Goal: Task Accomplishment & Management: Complete application form

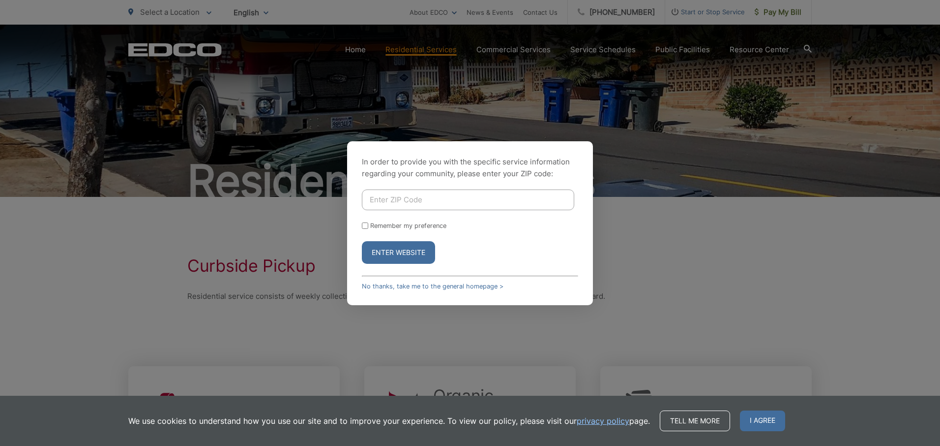
click at [391, 207] on input "Enter ZIP Code" at bounding box center [468, 199] width 212 height 21
type input "92064"
click at [382, 251] on button "Enter Website" at bounding box center [398, 252] width 73 height 23
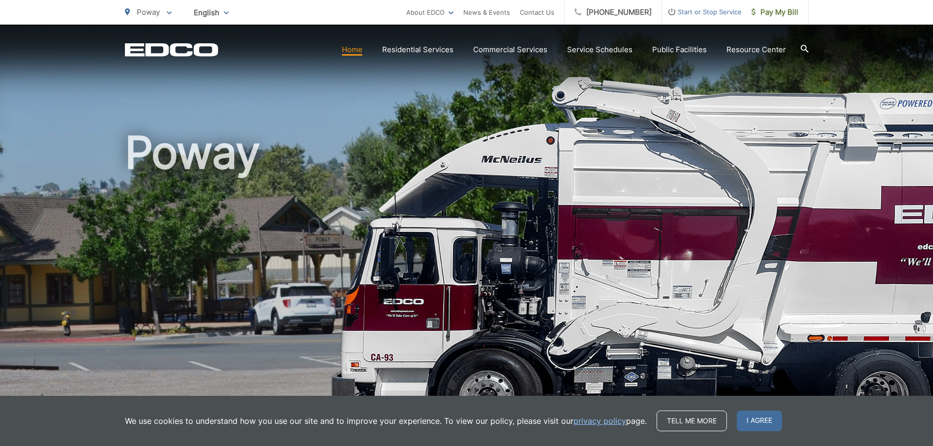
click at [717, 12] on span "Start or Stop Service" at bounding box center [702, 12] width 80 height 12
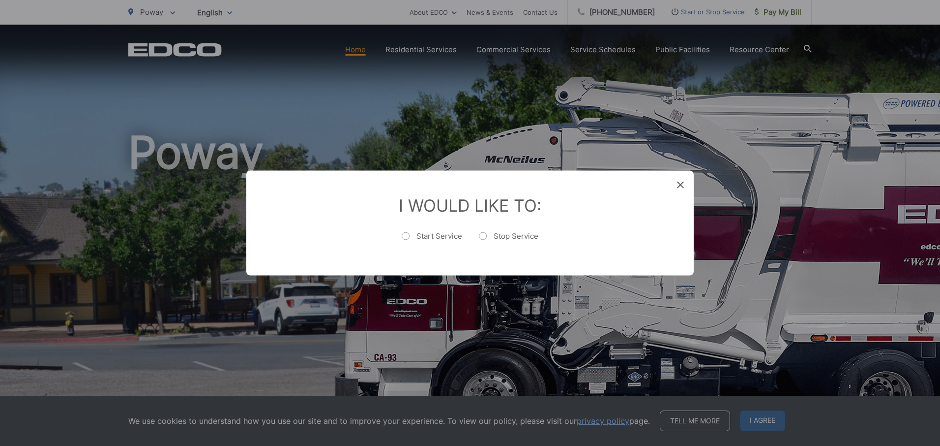
click at [481, 235] on label "Stop Service" at bounding box center [509, 241] width 60 height 20
radio input "true"
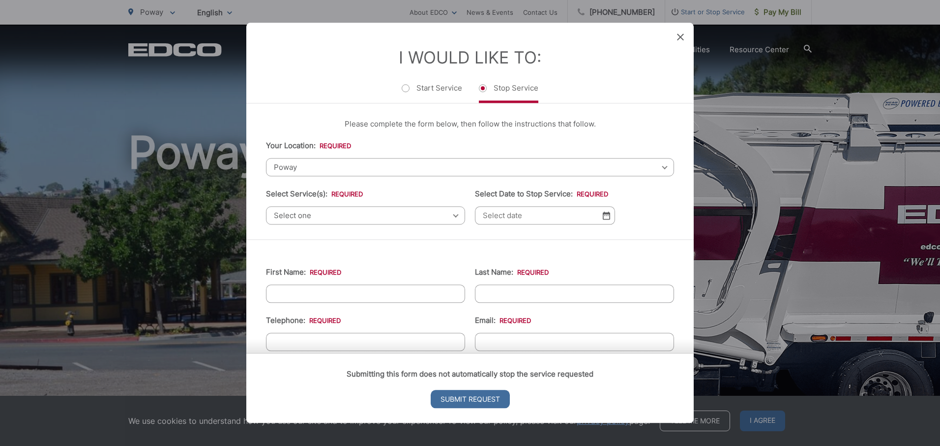
click at [450, 217] on span "Select one" at bounding box center [365, 215] width 199 height 18
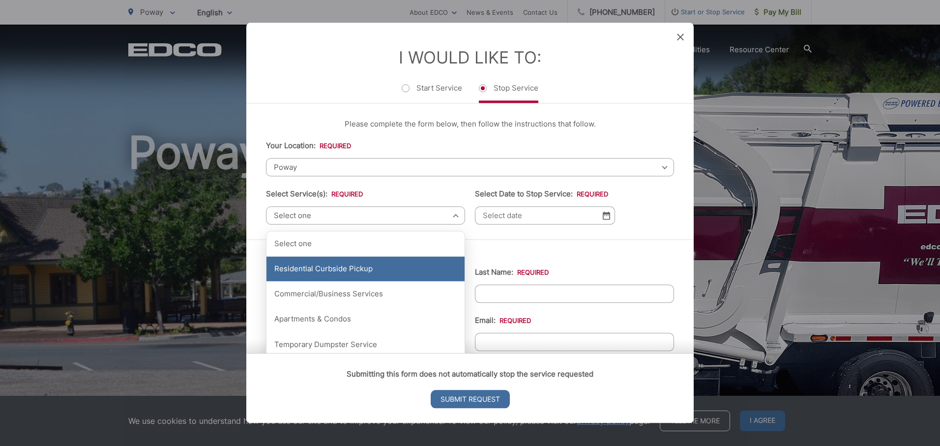
click at [413, 273] on div "Residential Curbside Pickup" at bounding box center [366, 269] width 198 height 25
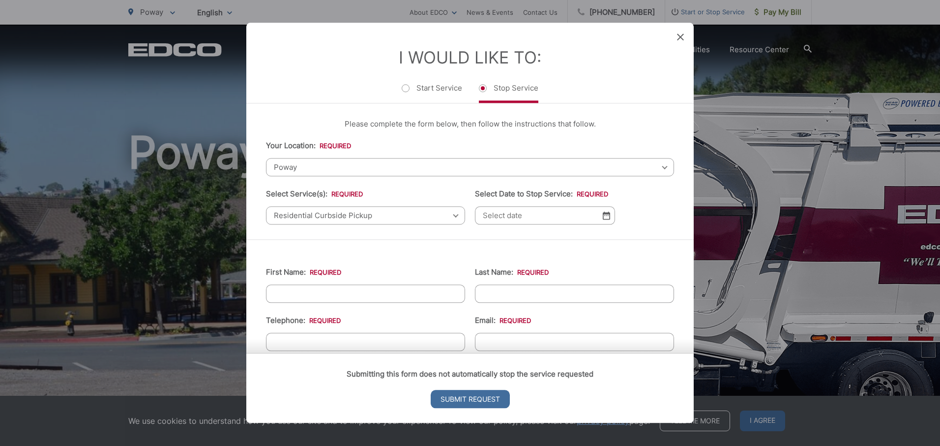
click at [603, 215] on img at bounding box center [606, 215] width 7 height 8
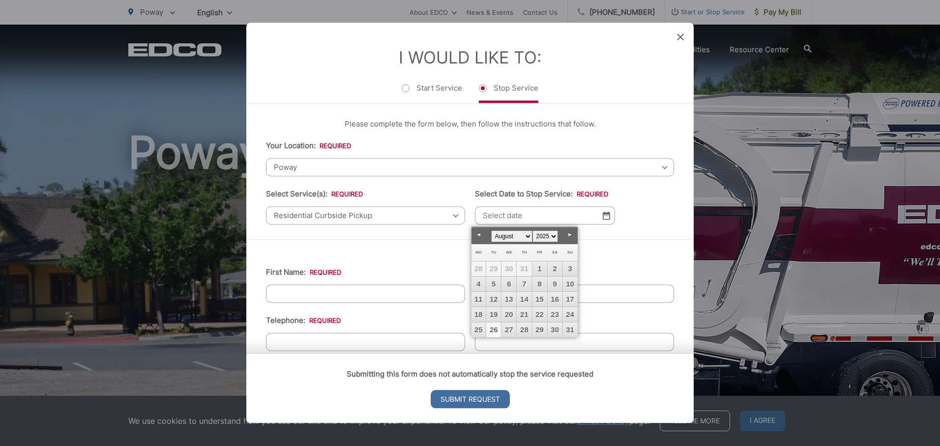
click at [493, 329] on link "26" at bounding box center [493, 329] width 15 height 15
type input "08/26/2025"
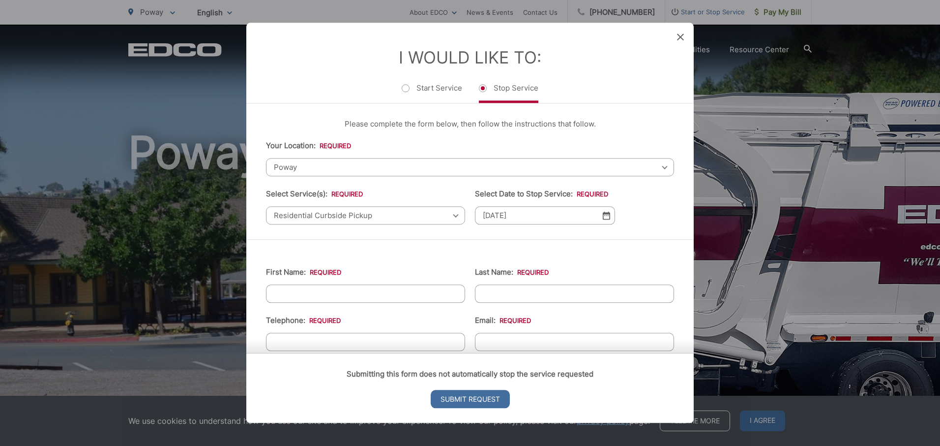
click at [300, 290] on input "First Name: *" at bounding box center [365, 293] width 199 height 18
type input "Valorie"
type input "Seidl"
type input "3083795309"
type input "lcruiks@gmail.com"
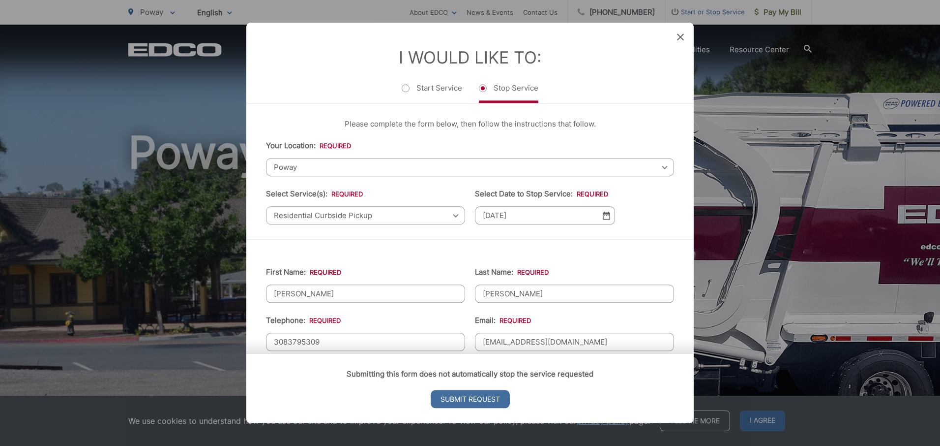
type input "Poway"
type input "92064"
type input "(308) 379-5309"
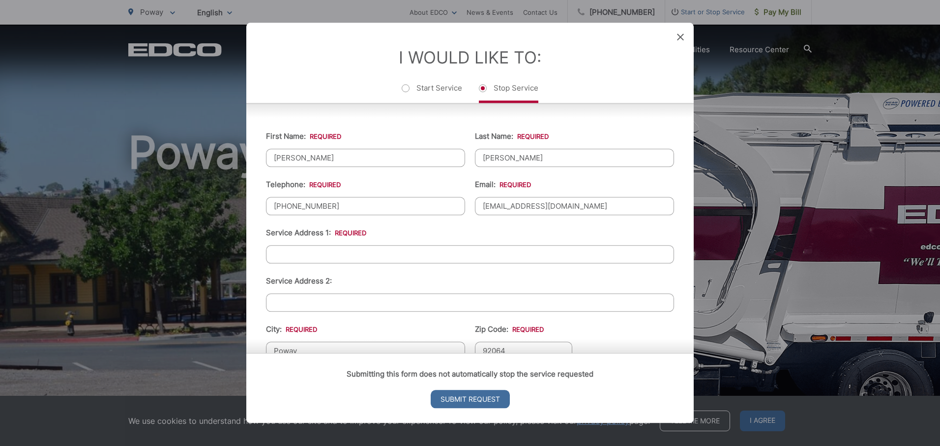
scroll to position [148, 0]
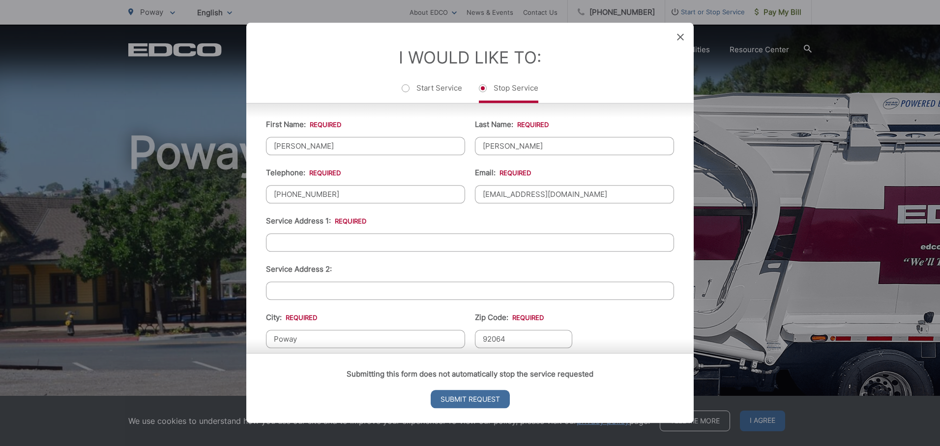
click at [289, 241] on input "Service Address 1: *" at bounding box center [470, 242] width 408 height 18
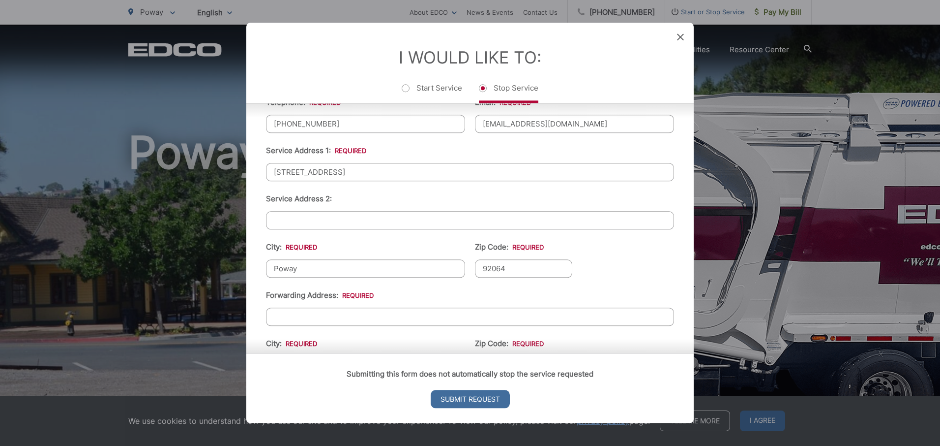
scroll to position [246, 0]
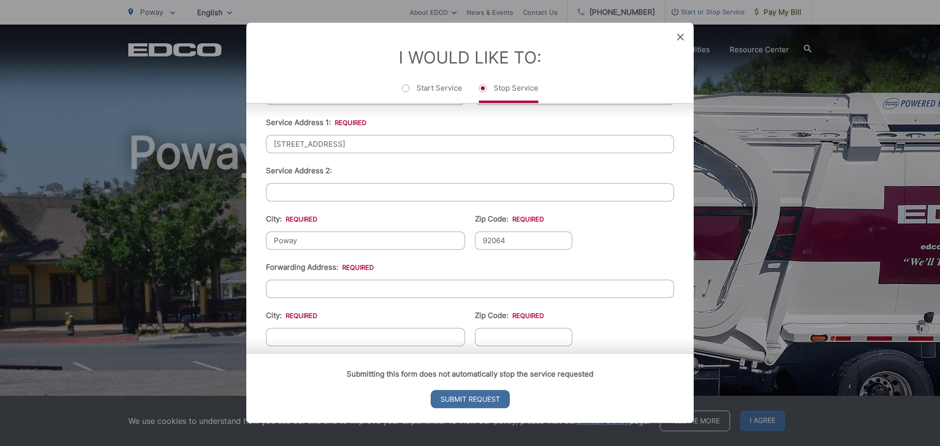
type input "14468 Kentfield Place"
click at [307, 286] on input "Forwarding Address: *" at bounding box center [470, 288] width 408 height 18
type input "6"
type input "60160 Desert Rose Drive"
click at [305, 334] on input "City: *" at bounding box center [365, 337] width 199 height 18
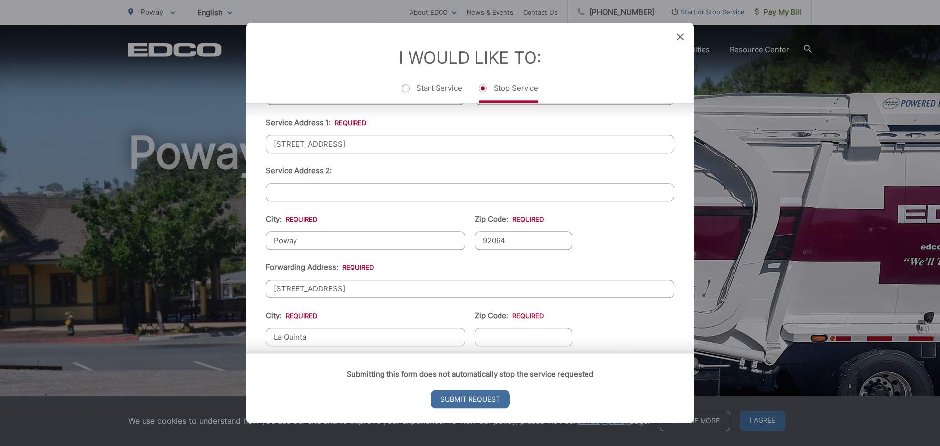
type input "La Quinta"
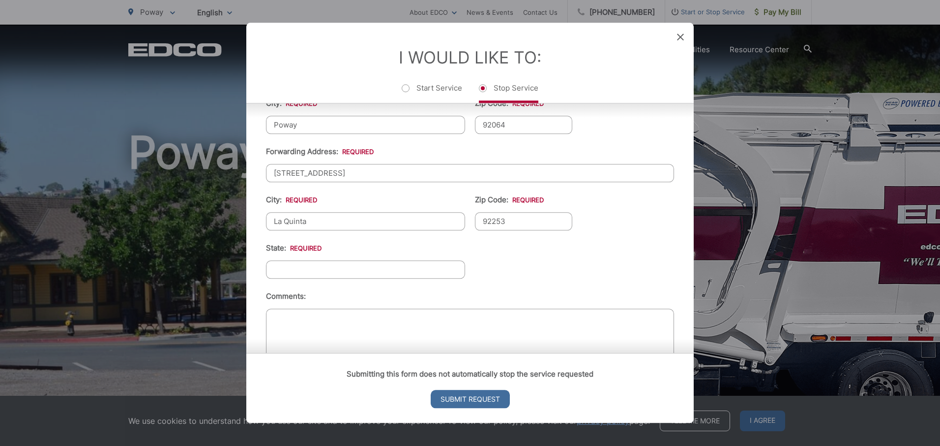
scroll to position [393, 0]
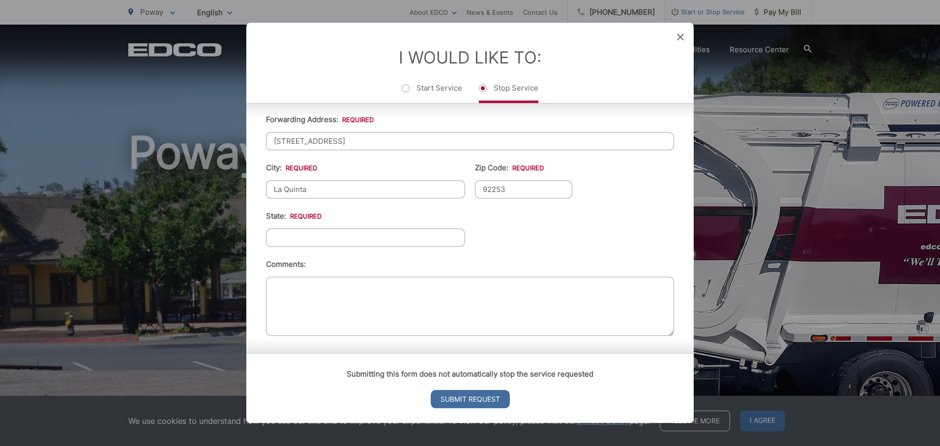
type input "92253"
click at [296, 241] on input "State: *" at bounding box center [365, 237] width 199 height 18
type input "CA"
click at [296, 303] on textarea "Comments:" at bounding box center [470, 304] width 408 height 59
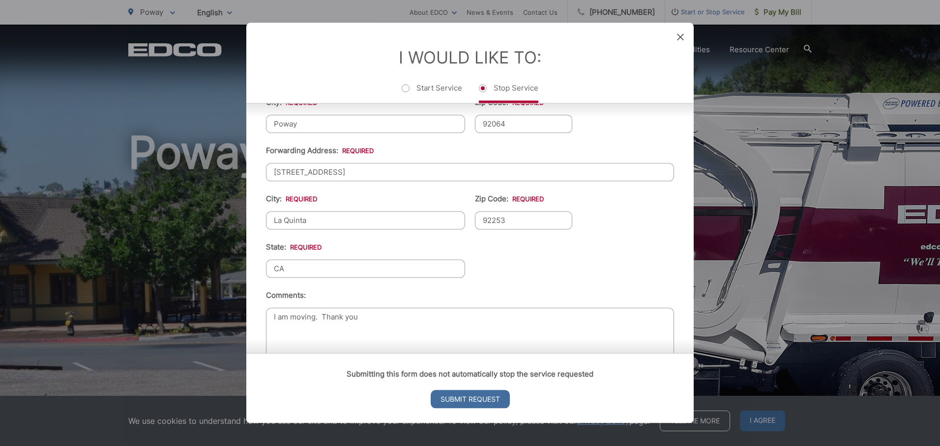
scroll to position [345, 0]
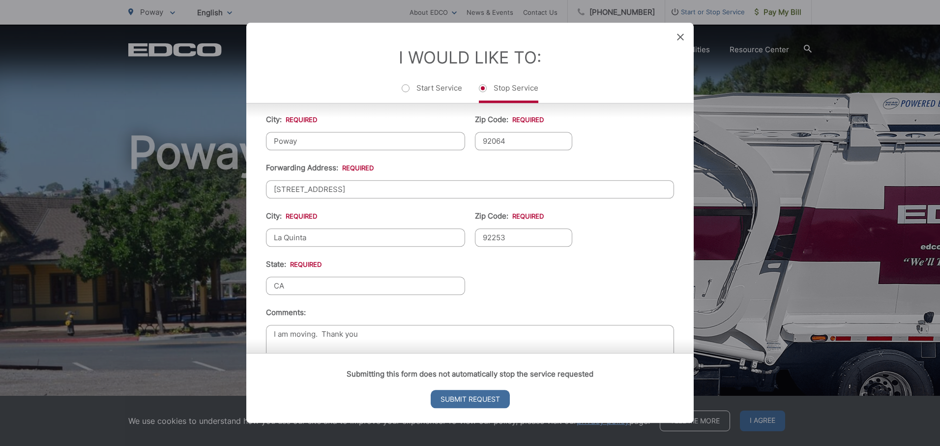
click at [423, 327] on textarea "I am moving. Thank you" at bounding box center [470, 354] width 408 height 59
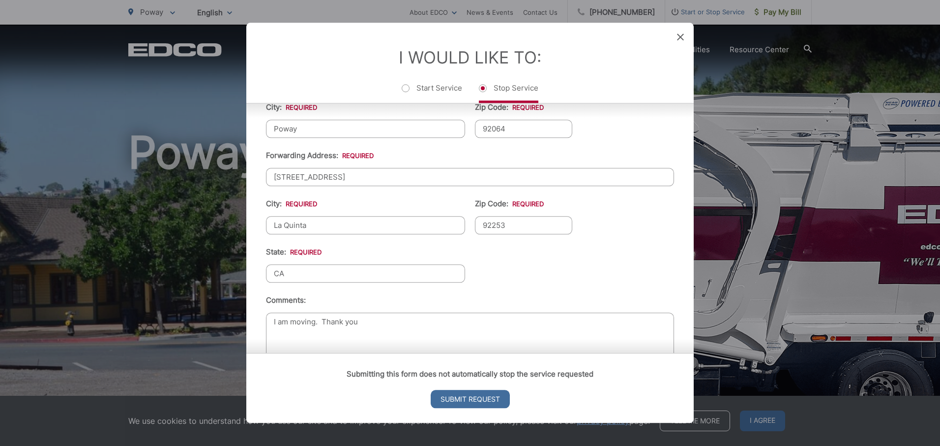
scroll to position [394, 0]
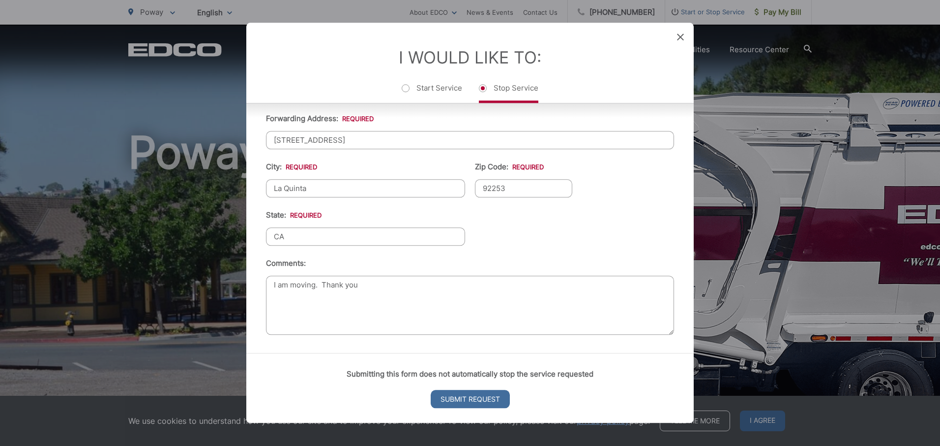
click at [394, 291] on textarea "I am moving. Thank you" at bounding box center [470, 304] width 408 height 59
type textarea "I am moving. Thank you"
click at [479, 399] on input "Submit Request" at bounding box center [470, 399] width 79 height 18
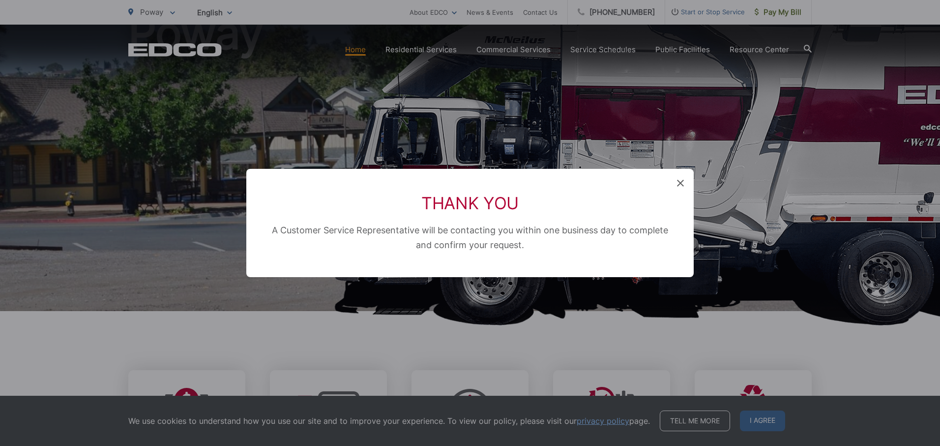
click at [704, 101] on div "Thank You A Customer Service Representative will be contacting you within one b…" at bounding box center [470, 223] width 940 height 446
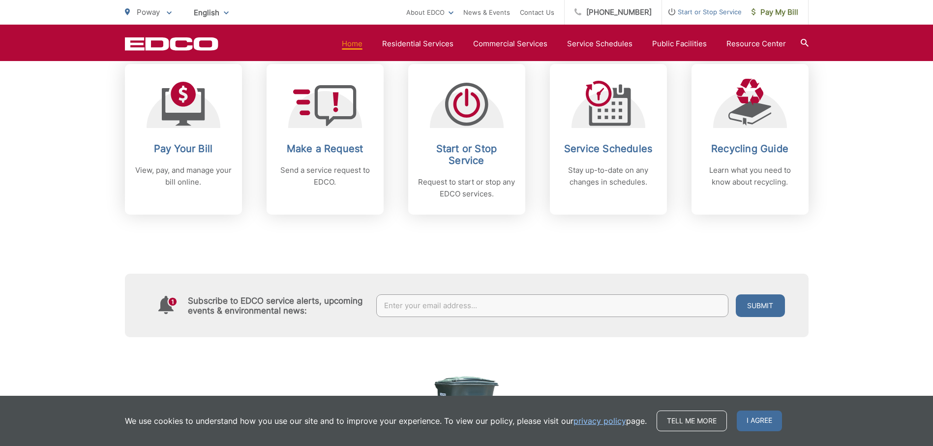
scroll to position [443, 0]
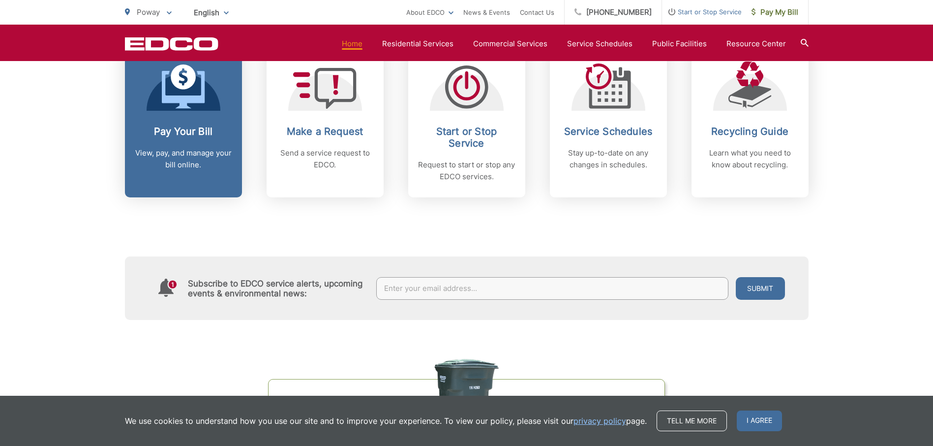
click at [184, 157] on p "View, pay, and manage your bill online." at bounding box center [183, 159] width 97 height 24
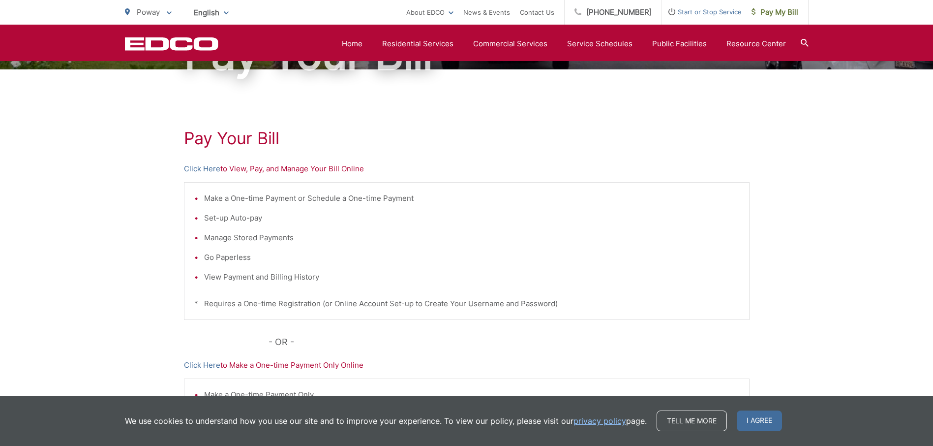
scroll to position [98, 0]
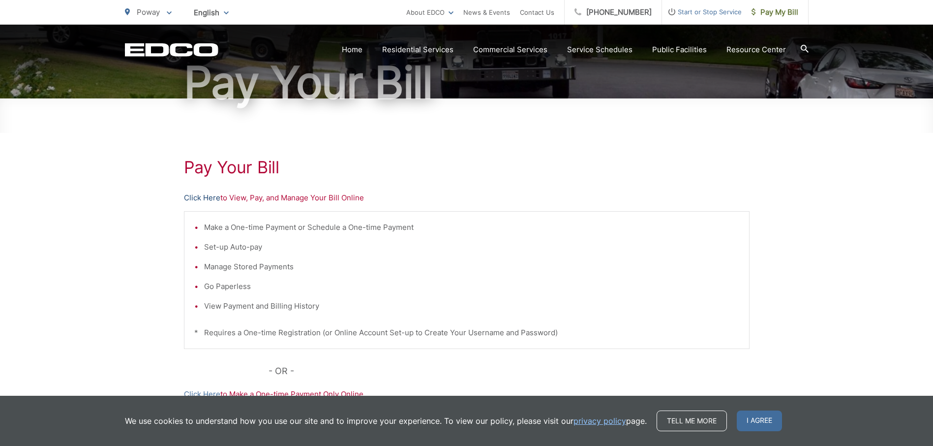
click at [207, 195] on link "Click Here" at bounding box center [202, 198] width 36 height 12
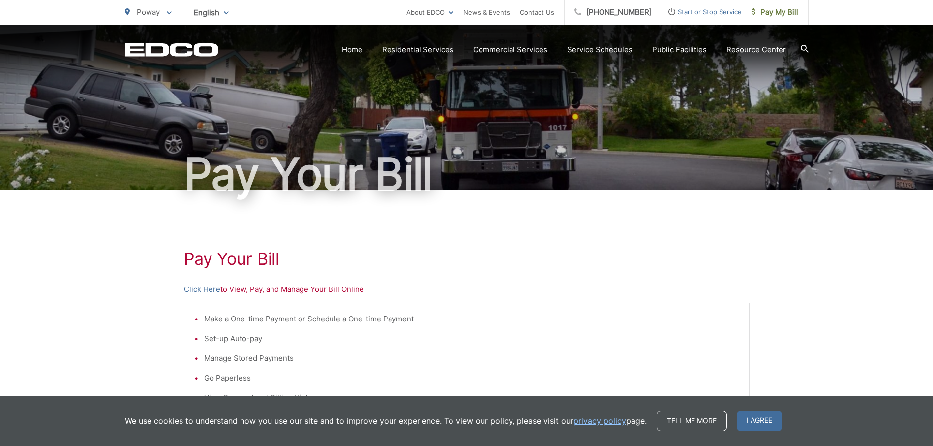
scroll to position [0, 0]
